Goal: Task Accomplishment & Management: Use online tool/utility

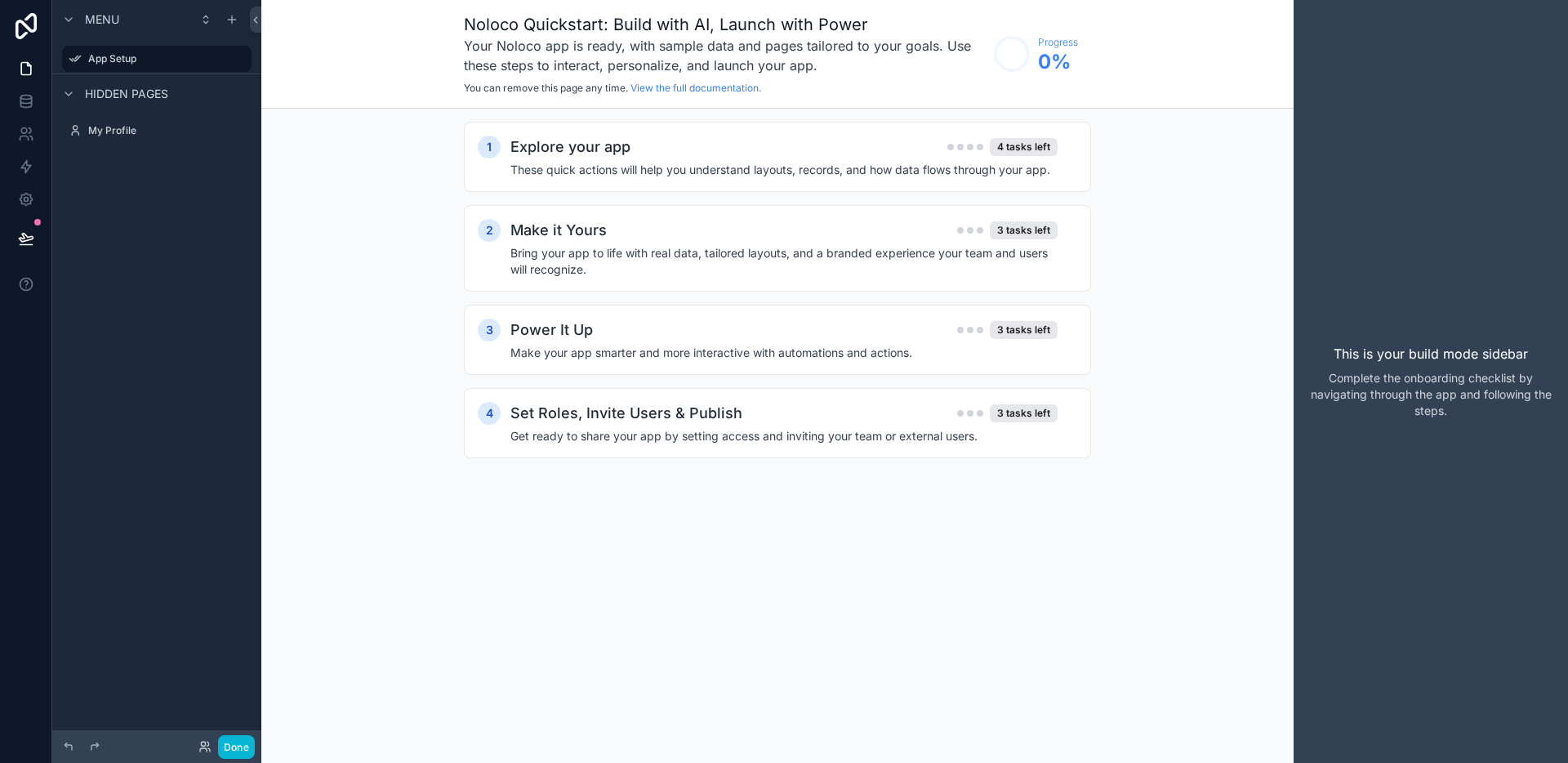
click at [1183, 258] on div "1 Explore your app 4 tasks left These quick actions will help you understand la…" at bounding box center [777, 307] width 1033 height 396
click at [235, 54] on icon "scrollable content" at bounding box center [238, 59] width 13 height 13
click at [25, 97] on icon at bounding box center [26, 102] width 17 height 17
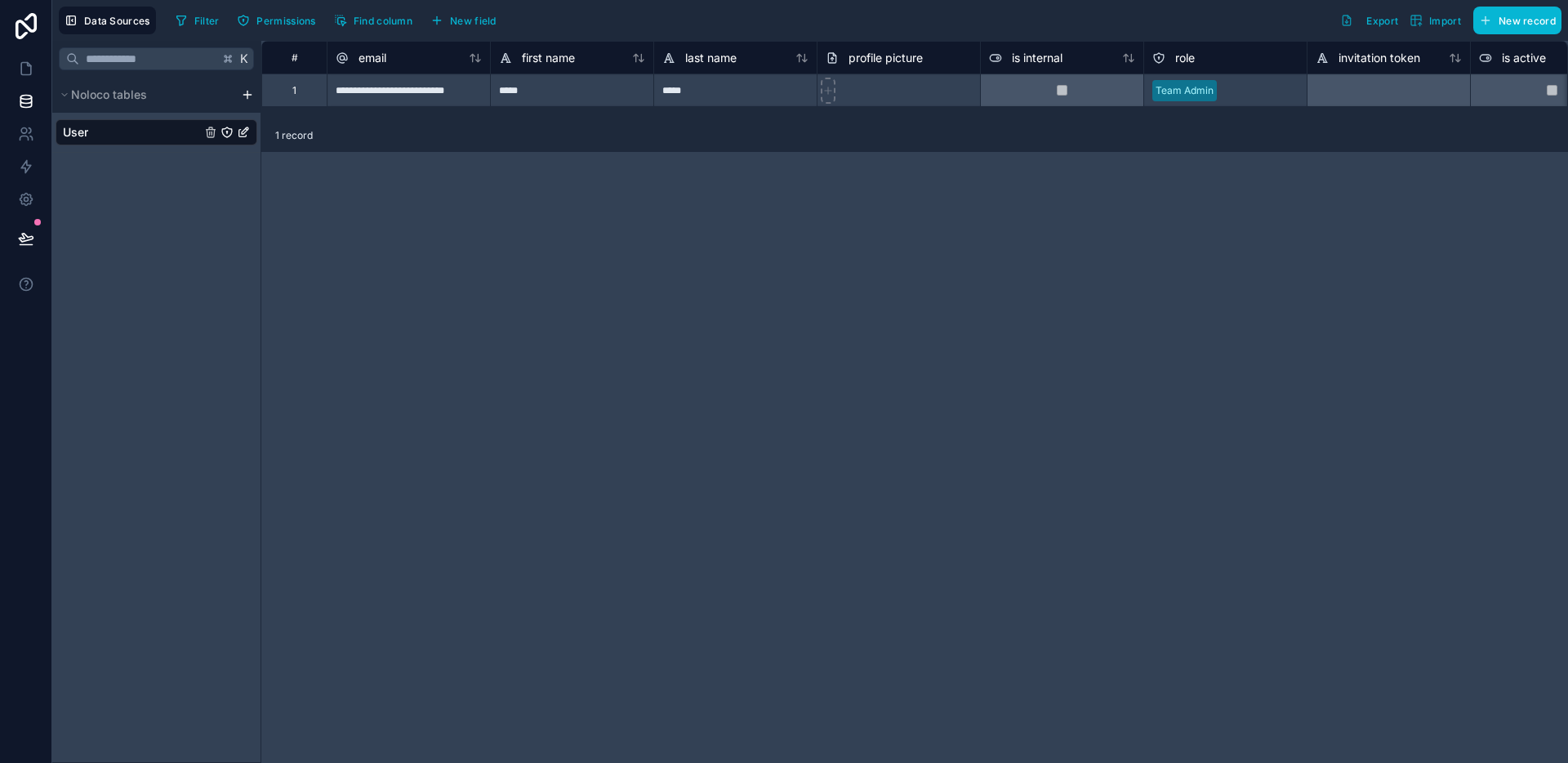
click at [245, 92] on html "**********" at bounding box center [784, 381] width 1568 height 763
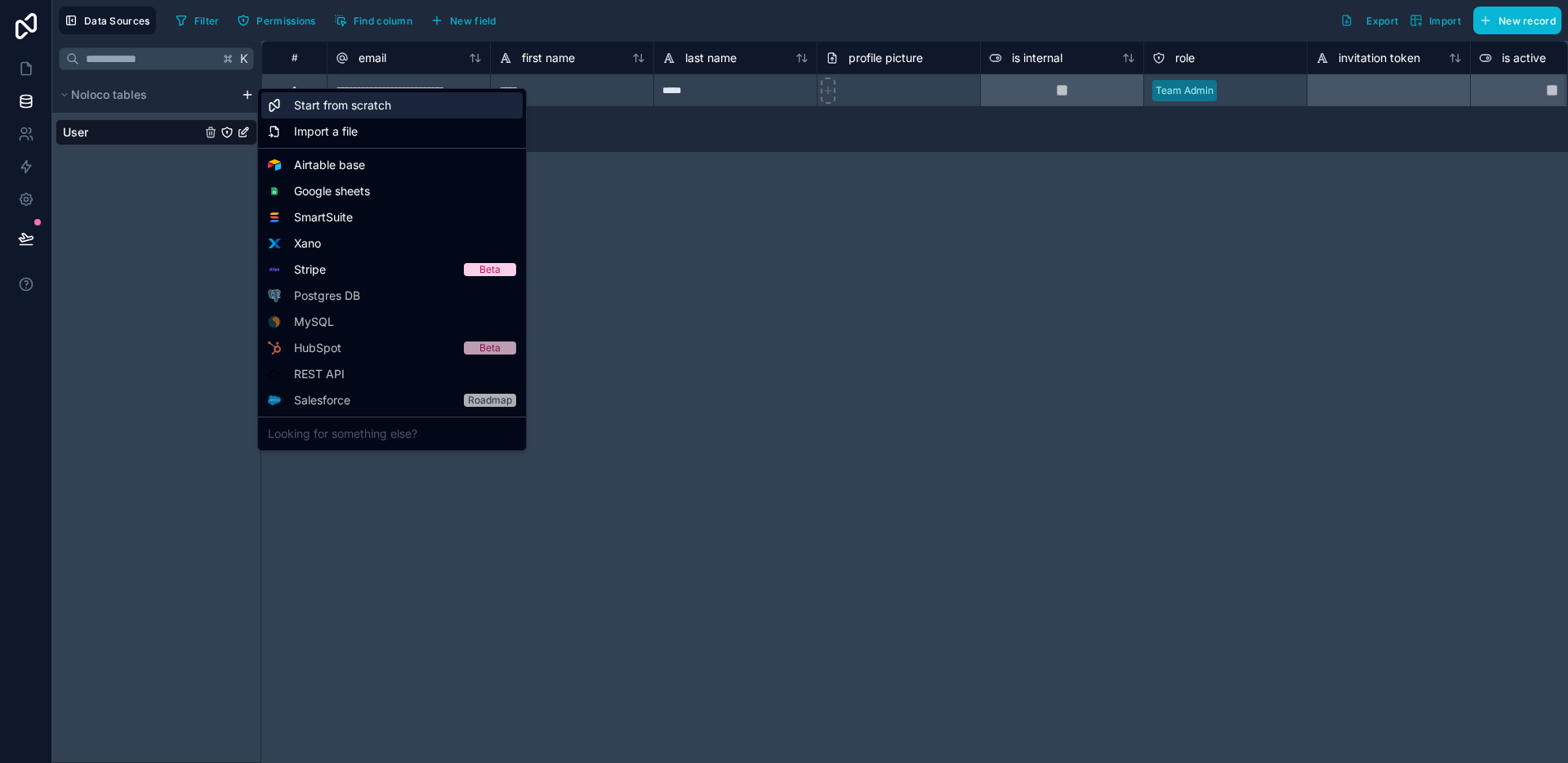
click at [316, 116] on div "Start from scratch" at bounding box center [392, 105] width 262 height 26
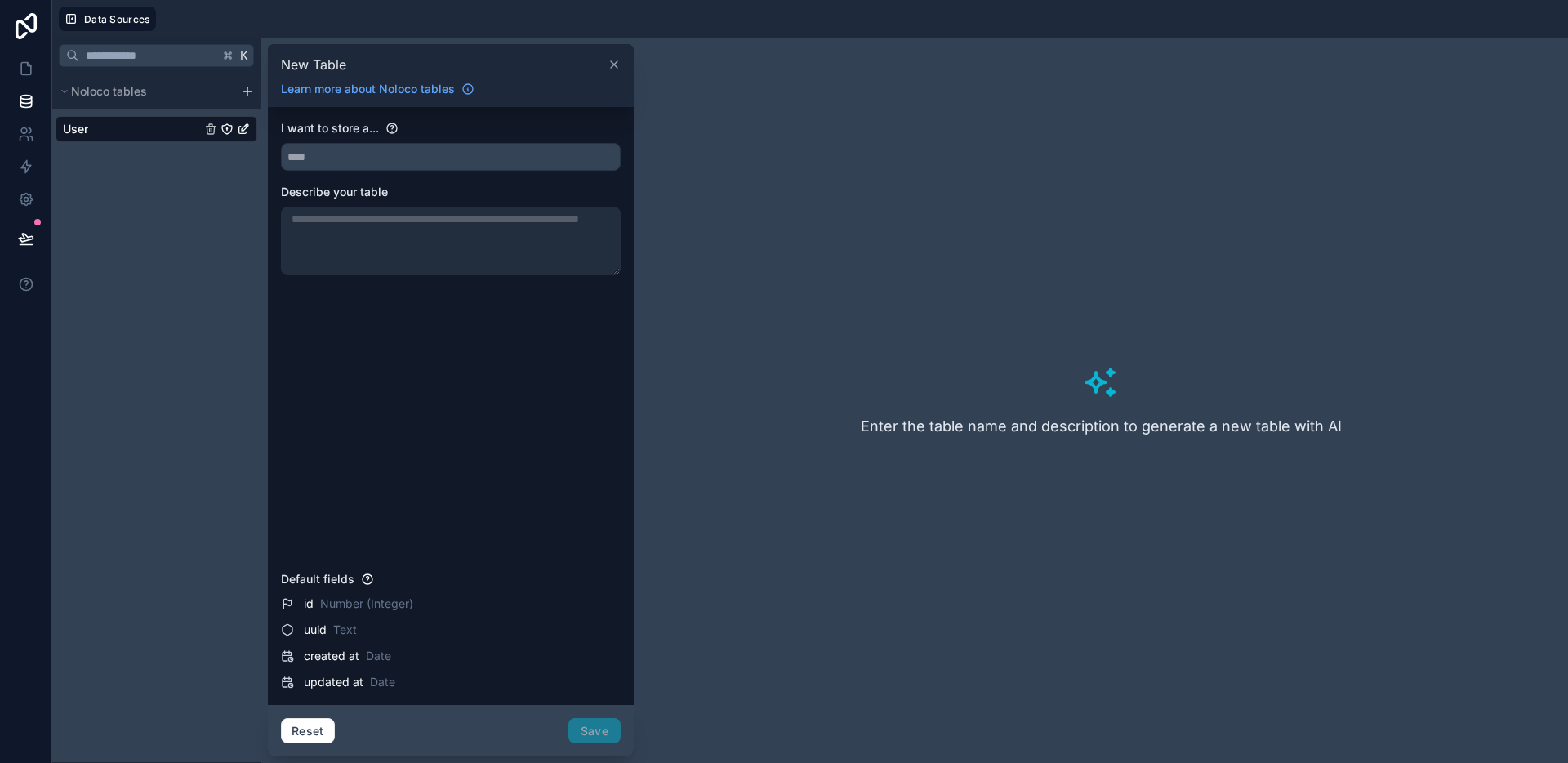
click at [609, 61] on icon at bounding box center [615, 64] width 13 height 13
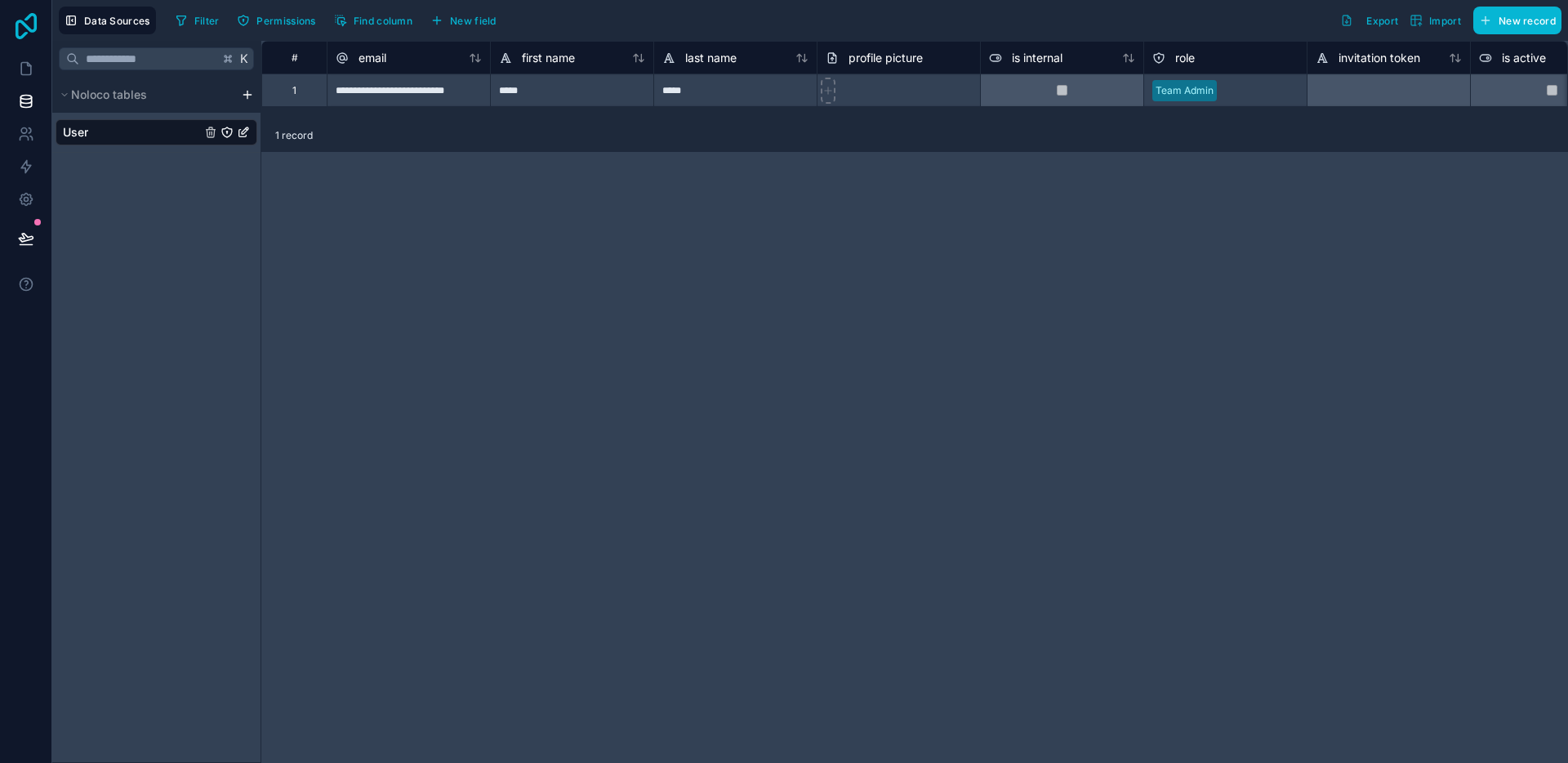
click at [35, 34] on icon at bounding box center [26, 26] width 33 height 26
